Goal: Task Accomplishment & Management: Complete application form

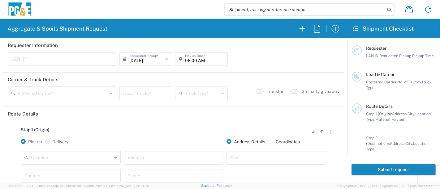
click at [59, 60] on input "text" at bounding box center [61, 58] width 101 height 11
type input "S7T7"
click at [185, 59] on input "08:00 AM" at bounding box center [204, 58] width 39 height 11
type input "06:15 AM"
click at [74, 95] on input "text" at bounding box center [63, 93] width 90 height 11
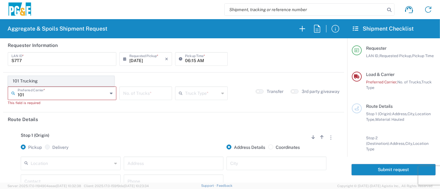
click at [32, 81] on span "101 Trucking" at bounding box center [60, 81] width 105 height 10
type input "101 Trucking"
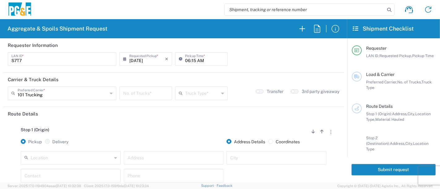
click at [145, 96] on input "number" at bounding box center [145, 93] width 45 height 11
type input "4"
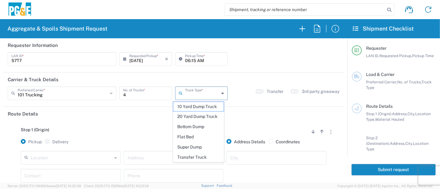
click at [199, 94] on input "text" at bounding box center [202, 93] width 34 height 11
click at [199, 144] on span "Super Dump" at bounding box center [198, 148] width 51 height 10
type input "Super Dump"
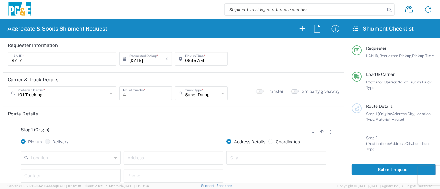
click at [290, 89] on button "button" at bounding box center [294, 91] width 8 height 4
click at [159, 152] on input "text" at bounding box center [173, 157] width 92 height 11
type input "h"
click at [78, 159] on input "text" at bounding box center [71, 157] width 81 height 11
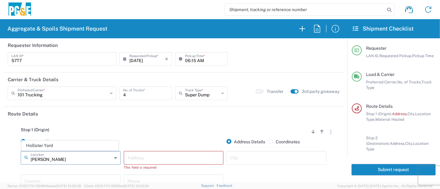
click at [67, 146] on span "Hollister Yard" at bounding box center [70, 146] width 97 height 10
type input "Hollister Yard"
type input "[STREET_ADDRESS]"
type input "Hollister"
type input "Business No Loading Dock"
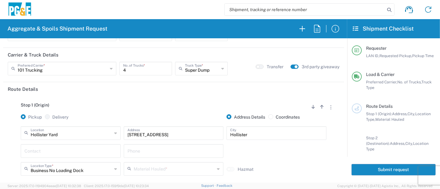
scroll to position [69, 0]
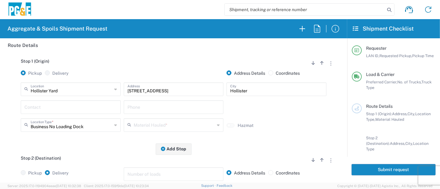
click at [51, 104] on input "text" at bounding box center [70, 106] width 92 height 11
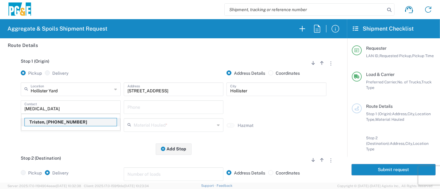
click at [47, 121] on p "Tristen, [PHONE_NUMBER]" at bounding box center [71, 122] width 92 height 8
type input "Tristen"
type input "[PHONE_NUMBER]"
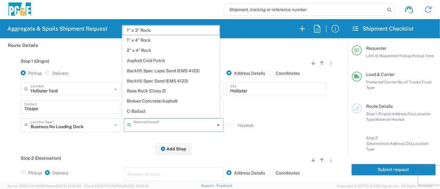
click at [136, 124] on input "text" at bounding box center [174, 124] width 81 height 11
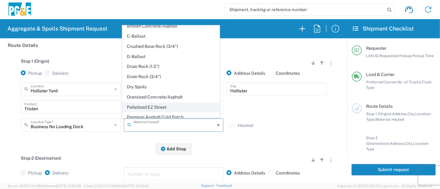
scroll to position [103, 0]
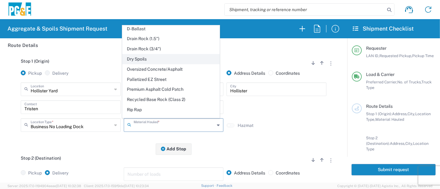
click at [160, 58] on span "Dry Spoils" at bounding box center [170, 59] width 97 height 10
type input "Dry Spoils"
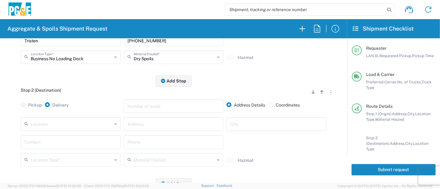
scroll to position [137, 0]
click at [144, 126] on input "text" at bounding box center [173, 123] width 92 height 11
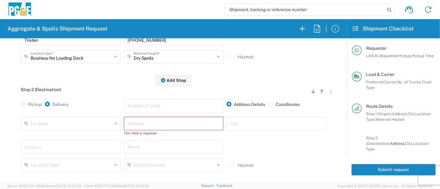
click at [180, 122] on input "text" at bounding box center [173, 123] width 92 height 11
type input "[STREET_ADDRESS]"
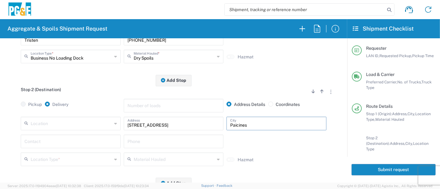
type input "Paicines"
click at [100, 138] on input "text" at bounding box center [70, 141] width 92 height 11
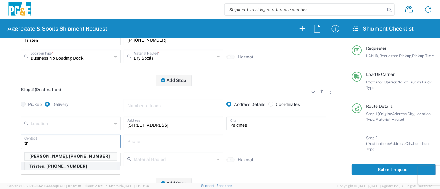
click at [70, 165] on p "Tristen, [PHONE_NUMBER]" at bounding box center [71, 167] width 92 height 8
type input "Tristen"
type input "[PHONE_NUMBER]"
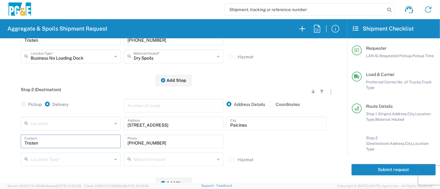
click at [98, 156] on input "text" at bounding box center [71, 159] width 81 height 11
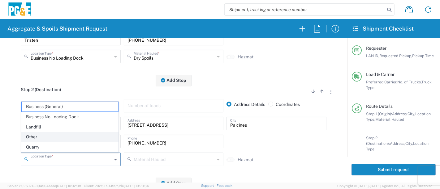
click at [46, 134] on span "Other" at bounding box center [70, 137] width 97 height 10
type input "Other"
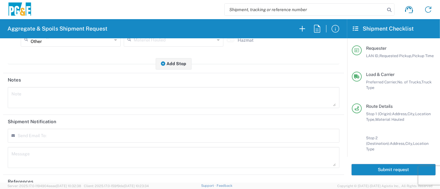
scroll to position [282, 0]
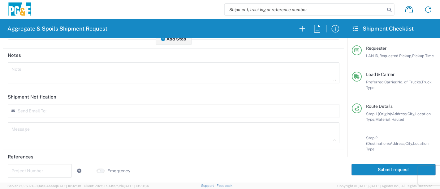
click at [40, 168] on input "text" at bounding box center [39, 170] width 57 height 11
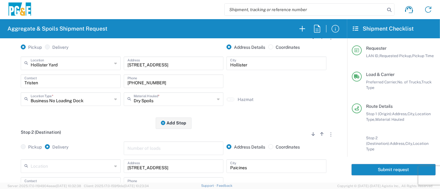
scroll to position [0, 0]
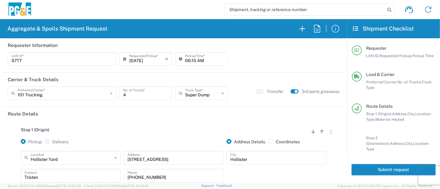
click at [367, 170] on button "Submit request" at bounding box center [393, 169] width 84 height 11
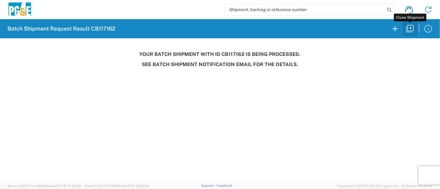
click at [410, 28] on icon "button" at bounding box center [410, 29] width 10 height 10
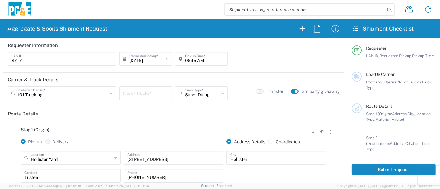
click at [189, 62] on input "06:15 AM" at bounding box center [204, 58] width 39 height 11
click at [190, 61] on input "06:15 AM" at bounding box center [204, 58] width 39 height 11
type input "06:45 AM"
click at [140, 95] on input "number" at bounding box center [145, 93] width 45 height 11
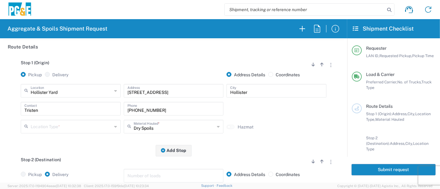
scroll to position [69, 0]
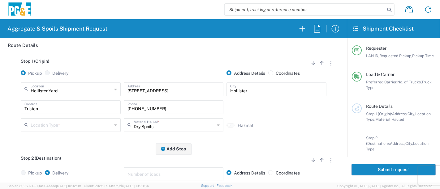
type input "4"
click at [65, 124] on input "text" at bounding box center [71, 124] width 81 height 11
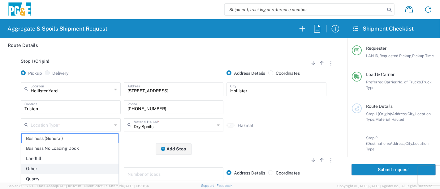
click at [47, 170] on span "Other" at bounding box center [70, 169] width 97 height 10
type input "Other"
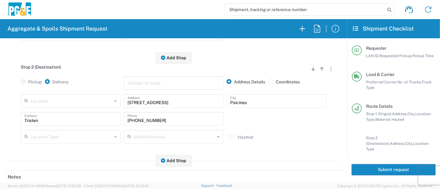
scroll to position [172, 0]
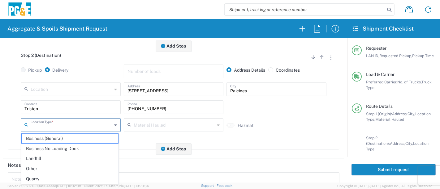
click at [85, 125] on input "text" at bounding box center [71, 124] width 81 height 11
click at [63, 171] on span "Other" at bounding box center [70, 169] width 97 height 10
type input "Other"
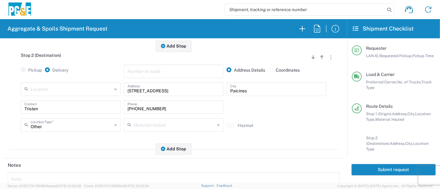
scroll to position [282, 0]
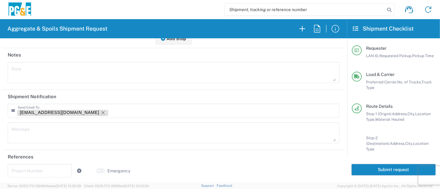
click at [101, 112] on icon "Remove tag" at bounding box center [103, 112] width 5 height 5
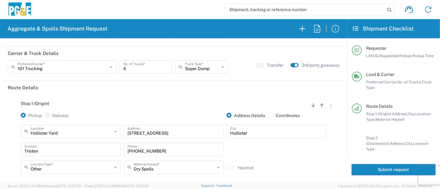
scroll to position [0, 0]
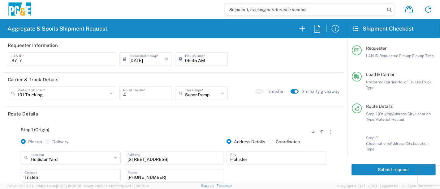
click at [389, 169] on button "Submit request" at bounding box center [393, 169] width 84 height 11
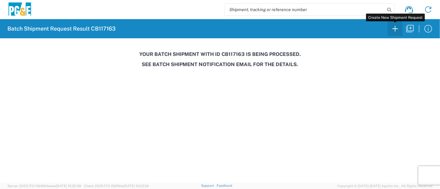
click at [397, 28] on icon "button" at bounding box center [395, 29] width 6 height 6
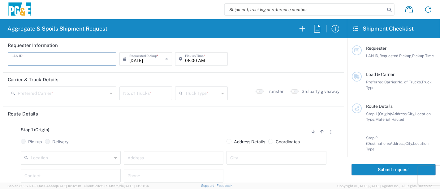
click at [77, 61] on input "text" at bounding box center [61, 58] width 101 height 11
type input "T3MP"
click at [185, 60] on input "08:00 AM" at bounding box center [204, 58] width 39 height 11
type input "05:00 AM"
click at [59, 91] on input "text" at bounding box center [63, 93] width 90 height 11
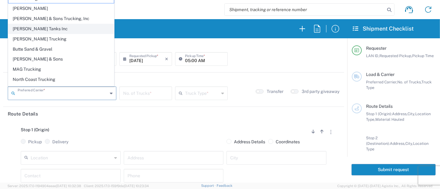
click at [38, 28] on span "[PERSON_NAME] Tanks Inc" at bounding box center [60, 29] width 105 height 10
type input "[PERSON_NAME] Tanks Inc"
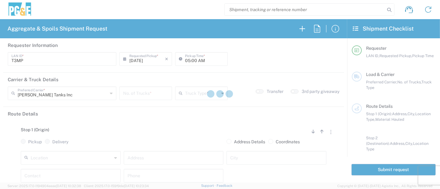
click at [136, 98] on div at bounding box center [220, 94] width 440 height 189
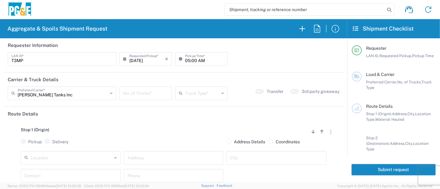
click at [139, 93] on input "number" at bounding box center [145, 93] width 45 height 11
type input "10"
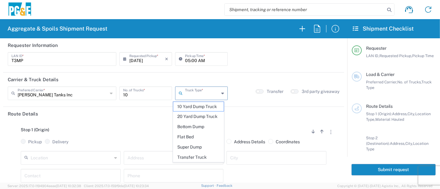
click at [200, 90] on input "text" at bounding box center [202, 93] width 34 height 11
click at [194, 114] on span "20 Yard Dump Truck" at bounding box center [198, 117] width 51 height 10
type input "20 Yard Dump Truck"
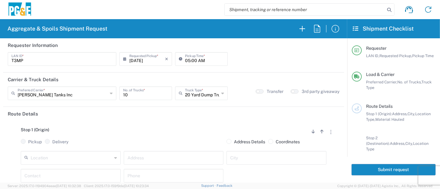
scroll to position [34, 0]
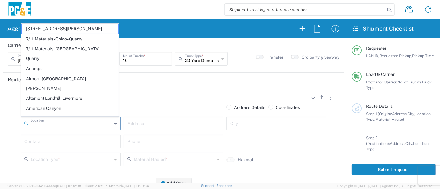
click at [82, 126] on input "text" at bounding box center [71, 123] width 81 height 11
type input "b"
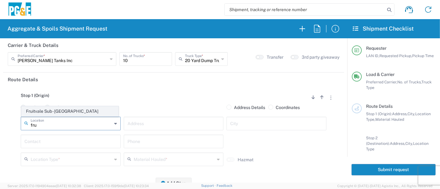
click at [79, 112] on span "Fruitvale Sub - [GEOGRAPHIC_DATA]" at bounding box center [70, 112] width 97 height 10
type input "Fruitvale Sub - [GEOGRAPHIC_DATA]"
type input "[STREET_ADDRESS]"
type input "[GEOGRAPHIC_DATA]"
type input "Business No Loading Dock"
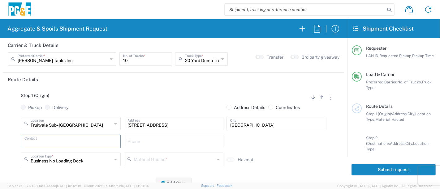
click at [68, 143] on input "text" at bounding box center [70, 141] width 92 height 11
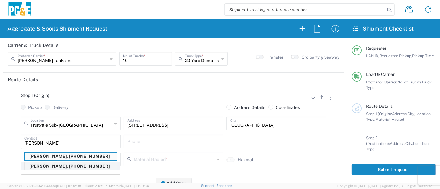
click at [61, 165] on p "[PERSON_NAME], [PHONE_NUMBER]" at bounding box center [71, 167] width 92 height 8
type input "[PERSON_NAME]"
type input "[PHONE_NUMBER]"
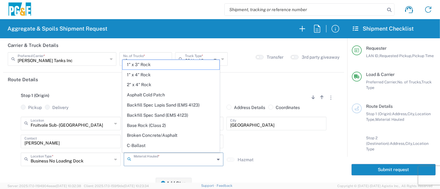
click at [146, 159] on input "text" at bounding box center [174, 159] width 81 height 11
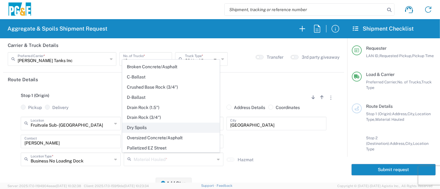
click at [161, 126] on span "Dry Spoils" at bounding box center [170, 128] width 97 height 10
type input "Dry Spoils"
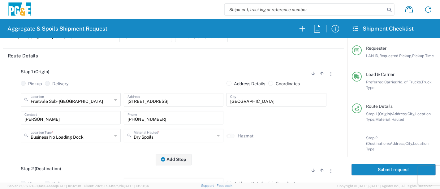
scroll to position [137, 0]
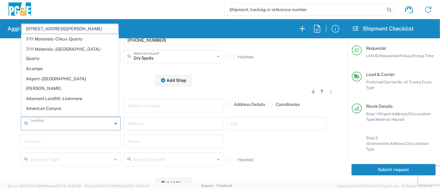
click at [80, 121] on input "text" at bounding box center [71, 123] width 81 height 11
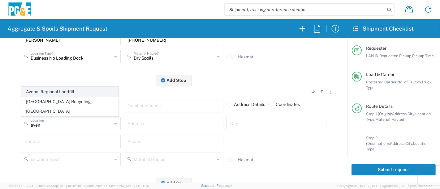
click at [55, 97] on span "Avenal Regional Landfill" at bounding box center [70, 92] width 97 height 10
type input "Avenal Regional Landfill"
type input "[STREET_ADDRESS]"
type input "Avenal"
type input "Landfill"
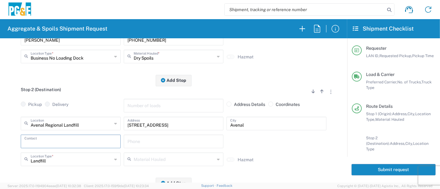
click at [56, 145] on input "text" at bounding box center [70, 141] width 92 height 11
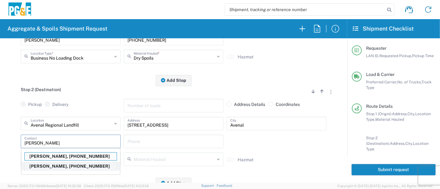
click at [49, 164] on p "[PERSON_NAME], [PHONE_NUMBER]" at bounding box center [71, 167] width 92 height 8
type input "[PERSON_NAME]"
type input "[PHONE_NUMBER]"
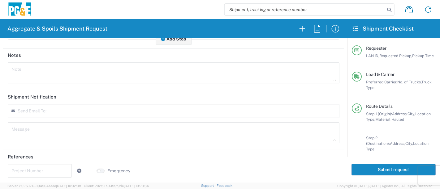
scroll to position [0, 0]
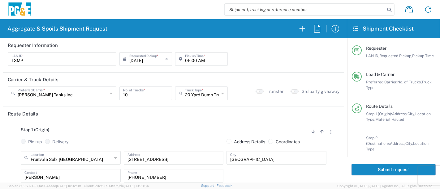
click at [368, 170] on button "Submit request" at bounding box center [393, 169] width 84 height 11
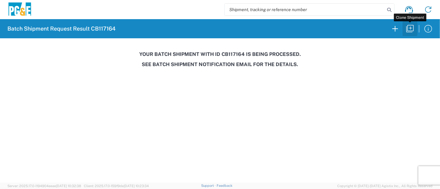
click at [411, 31] on icon "button" at bounding box center [410, 29] width 10 height 10
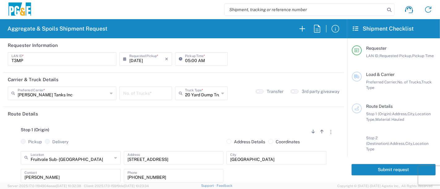
click at [141, 93] on input "number" at bounding box center [145, 93] width 45 height 11
click at [45, 95] on input "[PERSON_NAME] Tanks Inc" at bounding box center [63, 93] width 90 height 11
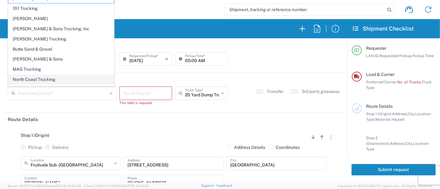
click at [55, 76] on span "North Coast Trucking" at bounding box center [60, 80] width 105 height 10
type input "North Coast Trucking"
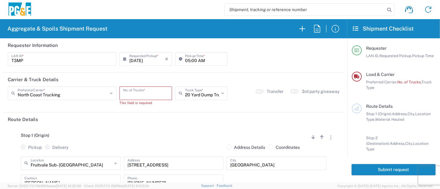
click at [147, 98] on input "number" at bounding box center [145, 93] width 45 height 11
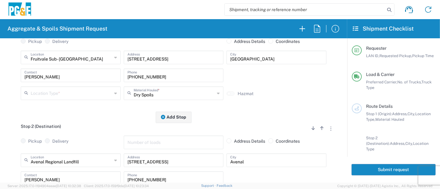
scroll to position [103, 0]
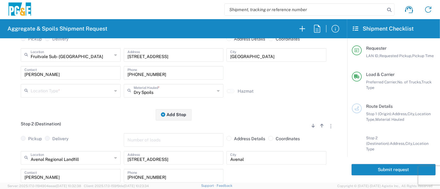
type input "5"
click at [70, 89] on input "text" at bounding box center [71, 90] width 81 height 11
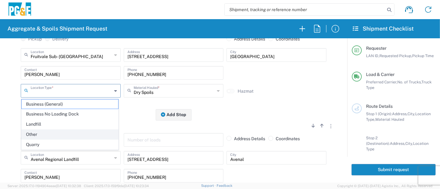
click at [61, 133] on span "Other" at bounding box center [70, 135] width 97 height 10
type input "Other"
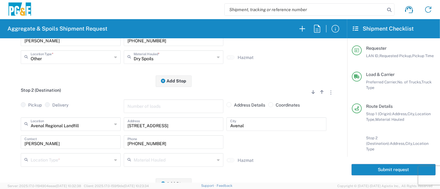
scroll to position [172, 0]
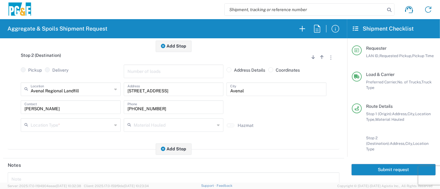
drag, startPoint x: 85, startPoint y: 127, endPoint x: 83, endPoint y: 130, distance: 4.0
click at [85, 127] on input "text" at bounding box center [71, 124] width 81 height 11
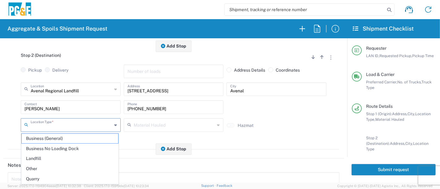
click at [61, 166] on span "Other" at bounding box center [70, 169] width 97 height 10
type input "Other"
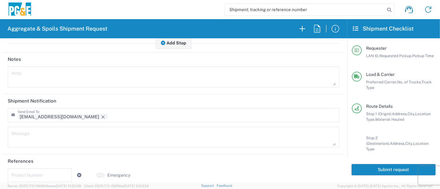
scroll to position [282, 0]
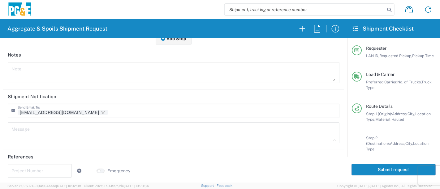
click at [58, 109] on tag-input "[EMAIL_ADDRESS][DOMAIN_NAME]" at bounding box center [94, 111] width 152 height 11
click at [101, 110] on icon "Remove tag" at bounding box center [103, 112] width 5 height 5
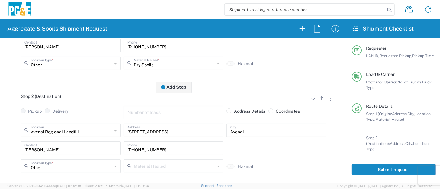
scroll to position [0, 0]
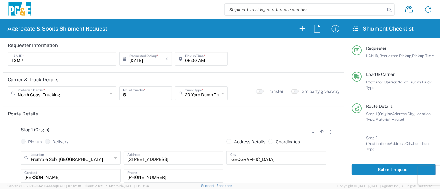
click at [377, 168] on button "Submit request" at bounding box center [393, 169] width 84 height 11
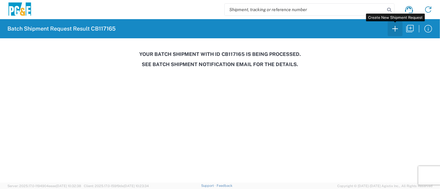
click at [398, 34] on button "button" at bounding box center [395, 28] width 15 height 15
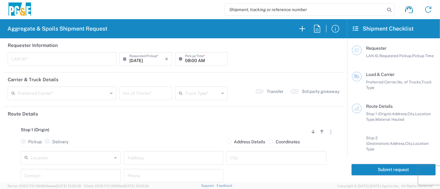
click at [27, 60] on input "text" at bounding box center [61, 58] width 101 height 11
type input "JKK9"
click at [185, 62] on input "08:00 AM" at bounding box center [204, 58] width 39 height 11
type input "05:00 AM"
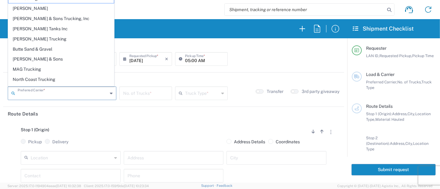
click at [48, 94] on input "text" at bounding box center [63, 93] width 90 height 11
click at [44, 29] on span "[PERSON_NAME] Tanks Inc" at bounding box center [60, 29] width 105 height 10
type input "[PERSON_NAME] Tanks Inc"
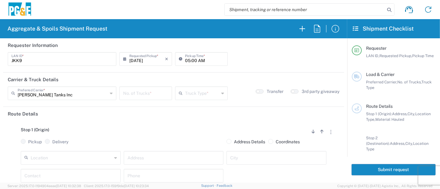
click at [151, 94] on input "number" at bounding box center [145, 93] width 45 height 11
type input "4"
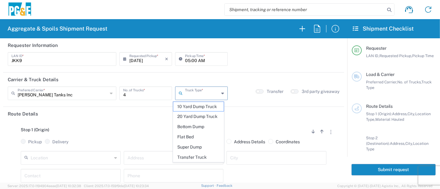
click at [191, 91] on input "text" at bounding box center [202, 93] width 34 height 11
click at [191, 117] on span "20 Yard Dump Truck" at bounding box center [198, 117] width 51 height 10
type input "20 Yard Dump Truck"
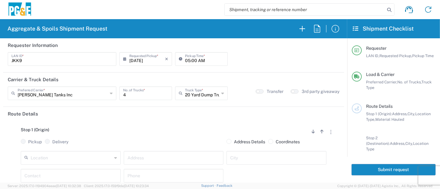
click at [88, 158] on input "text" at bounding box center [71, 157] width 81 height 11
click at [46, 145] on span "Edenvale SC" at bounding box center [70, 146] width 97 height 10
type input "Edenvale SC"
type input "[STREET_ADDRESS][PERSON_NAME]"
type input "[GEOGRAPHIC_DATA][PERSON_NAME]"
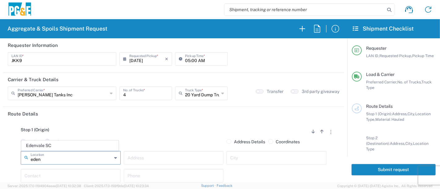
type input "Business No Loading Dock"
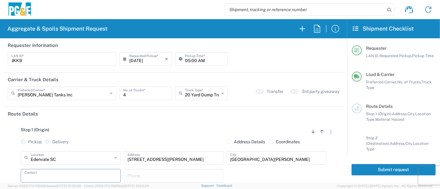
click at [39, 175] on input "text" at bounding box center [70, 175] width 92 height 11
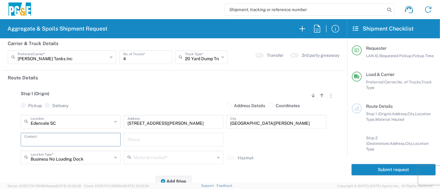
scroll to position [69, 0]
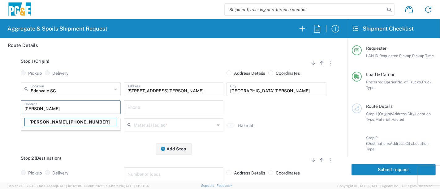
type input "[PERSON_NAME]"
click at [52, 118] on div "[PERSON_NAME], [PHONE_NUMBER]" at bounding box center [70, 122] width 99 height 12
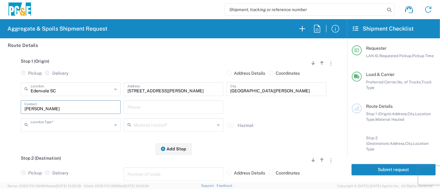
click at [53, 121] on input "text" at bounding box center [71, 124] width 81 height 11
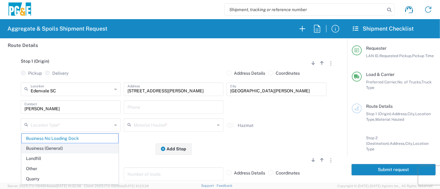
click at [58, 147] on span "Business (General)" at bounding box center [70, 149] width 97 height 10
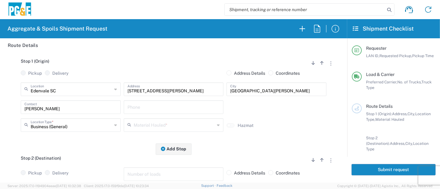
click at [114, 126] on icon at bounding box center [115, 125] width 3 height 10
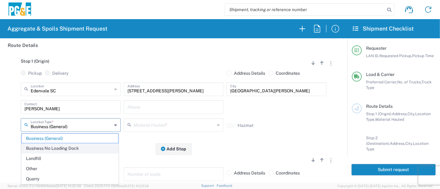
click at [97, 148] on span "Business No Loading Dock" at bounding box center [70, 149] width 97 height 10
type input "Business No Loading Dock"
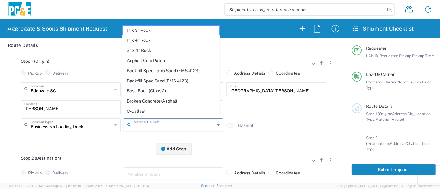
click at [152, 123] on input "text" at bounding box center [174, 124] width 81 height 11
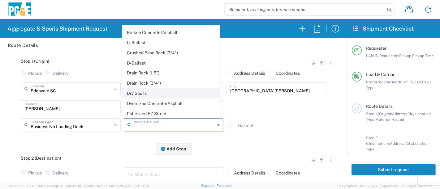
click at [149, 90] on span "Dry Spoils" at bounding box center [170, 94] width 97 height 10
type input "Dry Spoils"
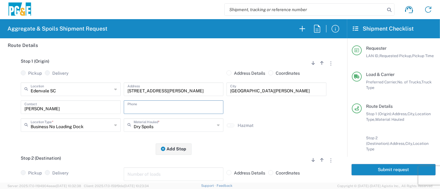
click at [153, 110] on input "text" at bounding box center [173, 106] width 92 height 11
click at [93, 104] on input "[PERSON_NAME]" at bounding box center [70, 106] width 92 height 11
drag, startPoint x: 89, startPoint y: 106, endPoint x: 0, endPoint y: 108, distance: 88.8
click at [0, 108] on form "Requester Information JKK9 LAN ID * [DATE] × Requested Pickup * Cancel Apply 05…" at bounding box center [173, 110] width 347 height 144
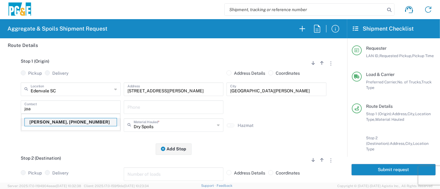
click at [46, 123] on p "[PERSON_NAME], [PHONE_NUMBER]" at bounding box center [71, 122] width 92 height 8
type input "[PERSON_NAME]"
type input "[PHONE_NUMBER]"
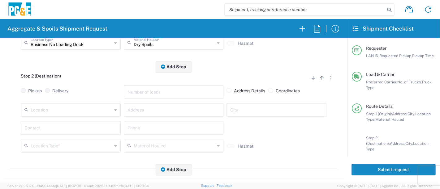
scroll to position [137, 0]
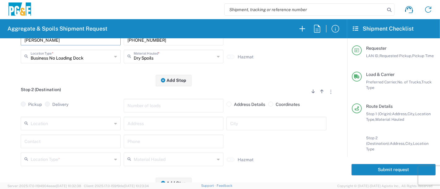
click at [61, 122] on input "text" at bounding box center [71, 123] width 81 height 11
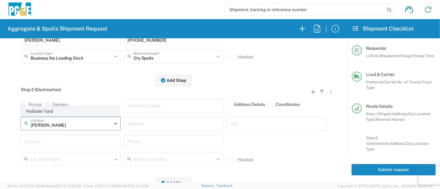
click at [42, 113] on span "Hollister Yard" at bounding box center [70, 112] width 97 height 10
type input "Hollister Yard"
type input "[STREET_ADDRESS]"
type input "Hollister"
type input "Business No Loading Dock"
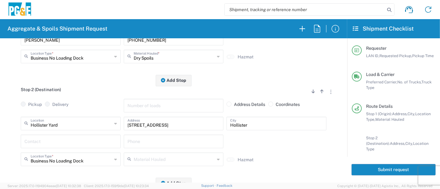
click at [49, 144] on input "text" at bounding box center [70, 141] width 92 height 11
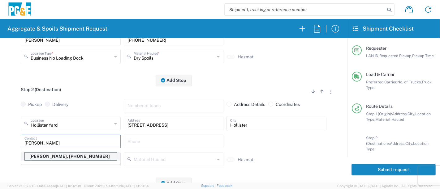
click at [48, 157] on p "[PERSON_NAME], [PHONE_NUMBER]" at bounding box center [71, 157] width 92 height 8
type input "[PERSON_NAME]"
type input "[PHONE_NUMBER]"
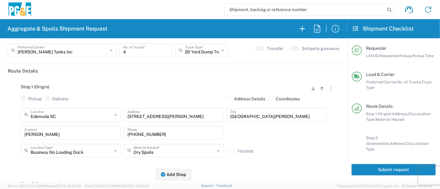
scroll to position [0, 0]
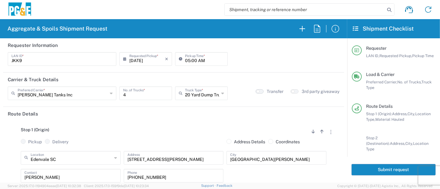
click at [256, 92] on small "button" at bounding box center [257, 91] width 3 height 3
click at [367, 166] on button "Submit request" at bounding box center [393, 169] width 84 height 11
